Goal: Register for event/course

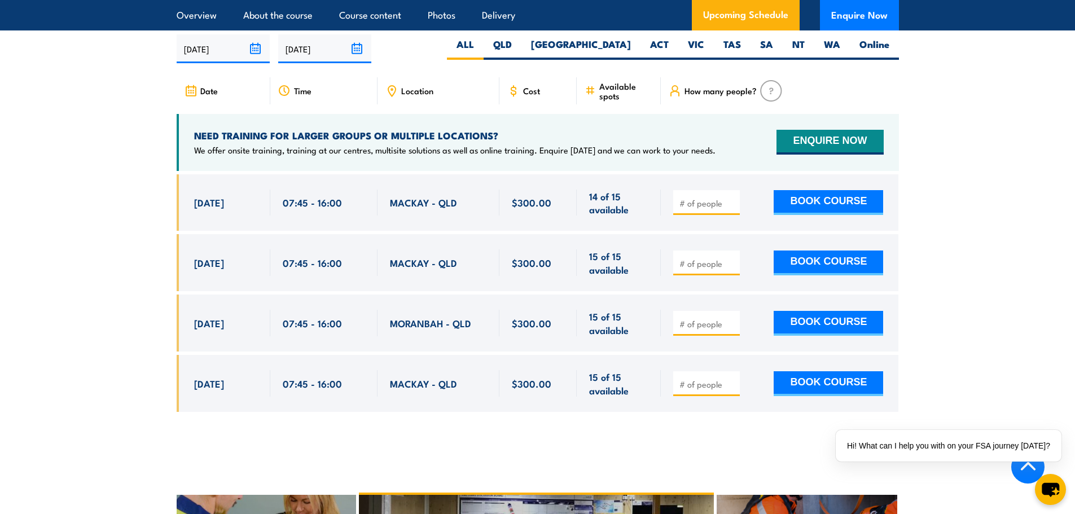
scroll to position [1919, 0]
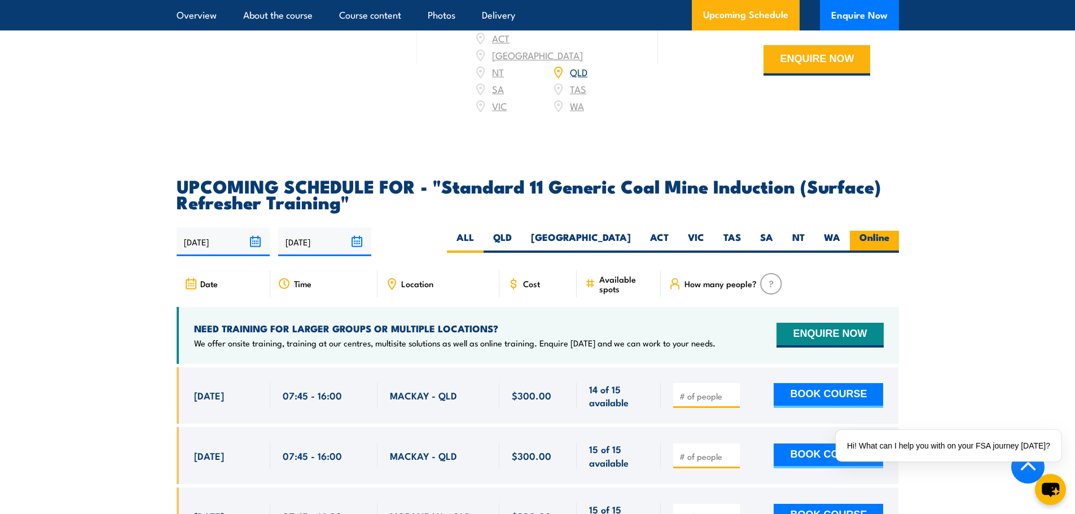
click at [876, 231] on label "Online" at bounding box center [874, 242] width 49 height 22
click at [889, 231] on input "Online" at bounding box center [892, 234] width 7 height 7
radio input "true"
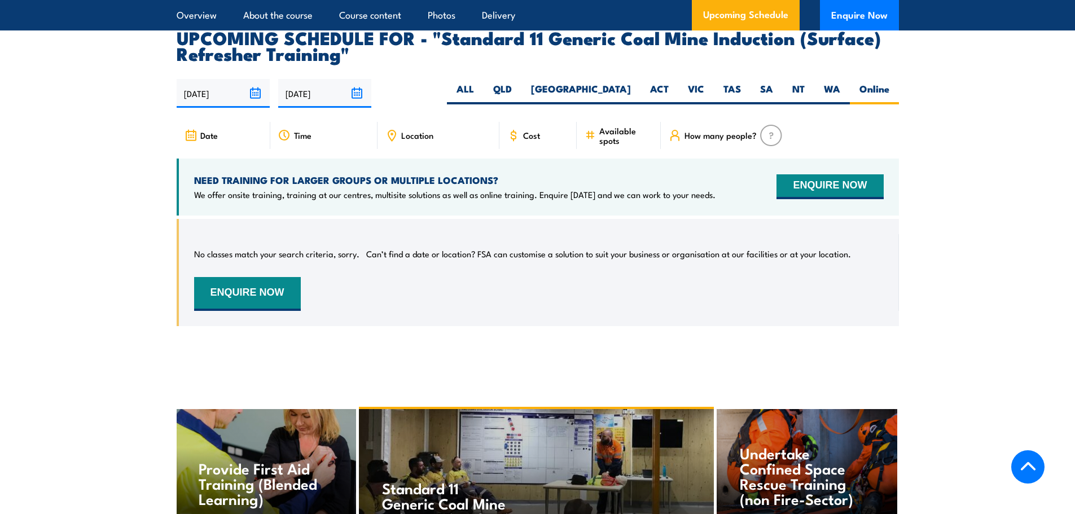
scroll to position [2080, 0]
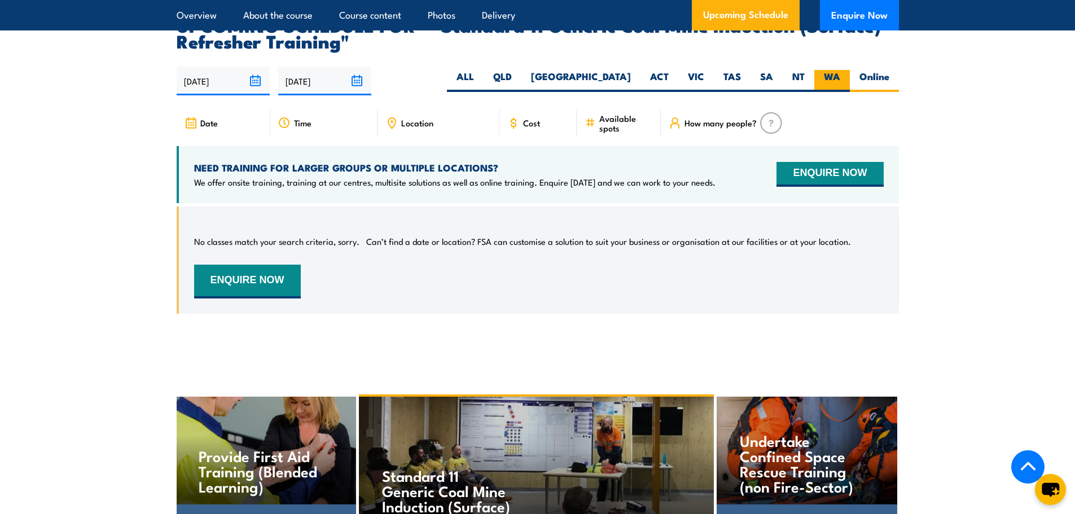
click at [819, 70] on label "WA" at bounding box center [832, 81] width 36 height 22
click at [840, 70] on input "WA" at bounding box center [843, 73] width 7 height 7
radio input "true"
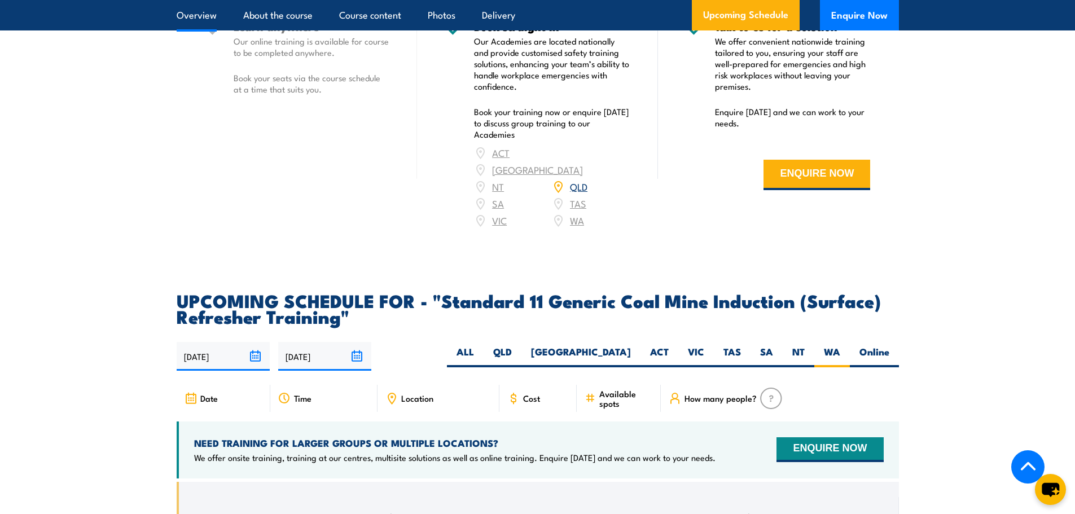
scroll to position [1628, 0]
